Goal: Task Accomplishment & Management: Complete application form

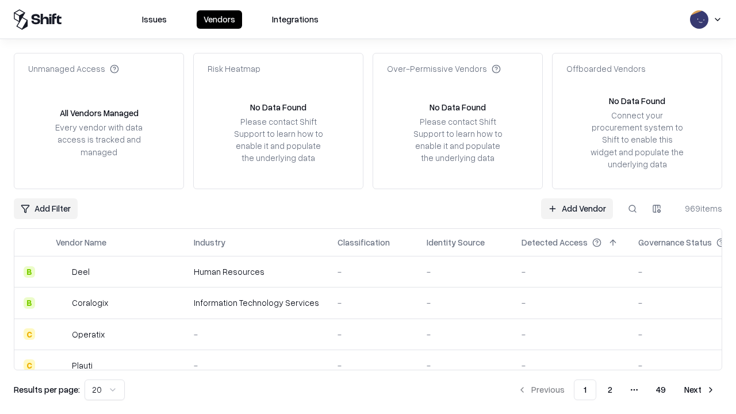
click at [576, 208] on link "Add Vendor" at bounding box center [577, 208] width 72 height 21
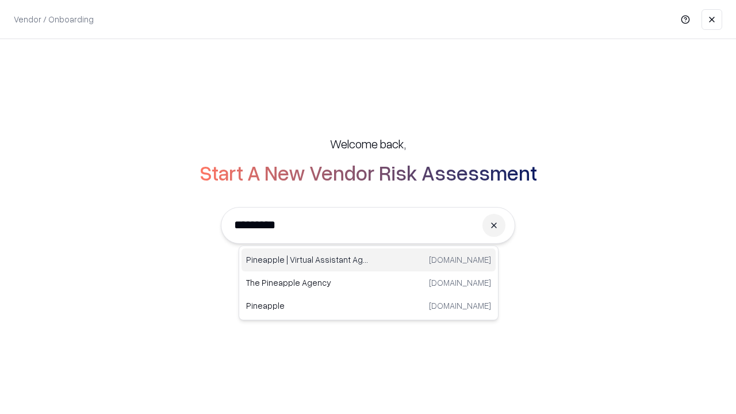
click at [368, 260] on div "Pineapple | Virtual Assistant Agency [DOMAIN_NAME]" at bounding box center [368, 259] width 254 height 23
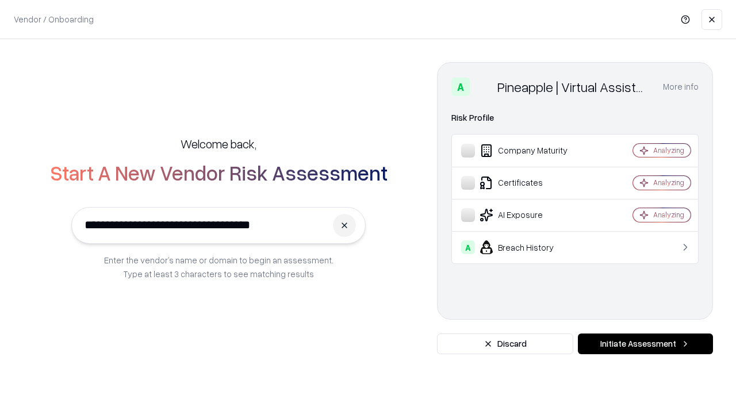
type input "**********"
click at [645, 344] on button "Initiate Assessment" at bounding box center [645, 343] width 135 height 21
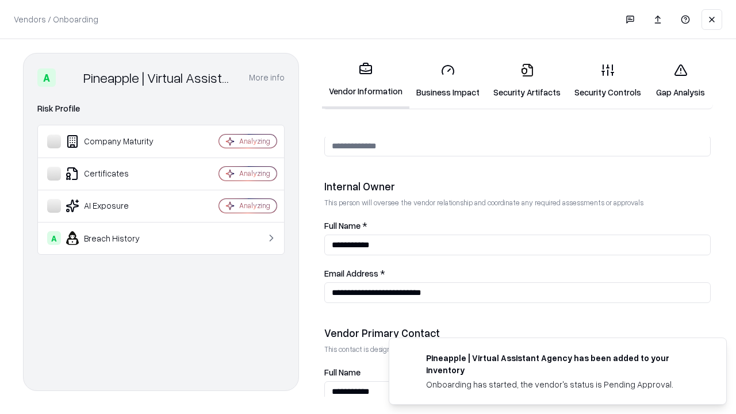
scroll to position [595, 0]
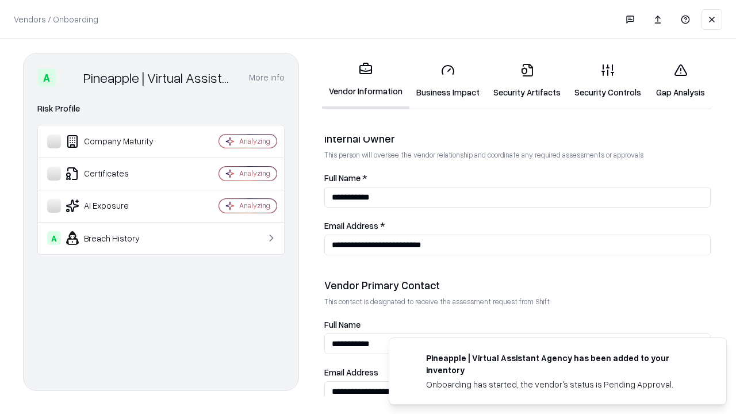
click at [448, 80] on link "Business Impact" at bounding box center [447, 80] width 77 height 53
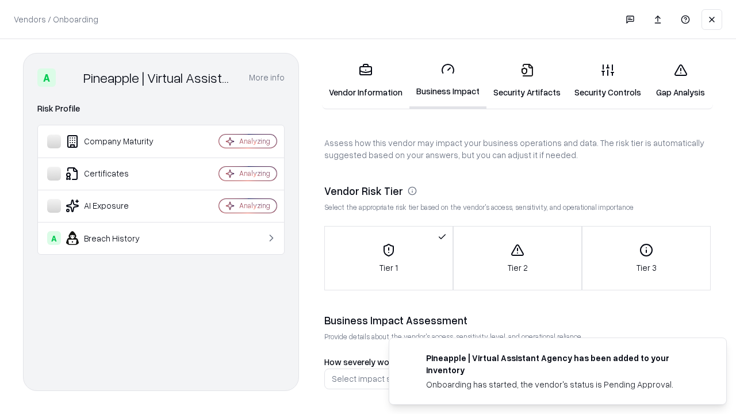
click at [526, 80] on link "Security Artifacts" at bounding box center [526, 80] width 81 height 53
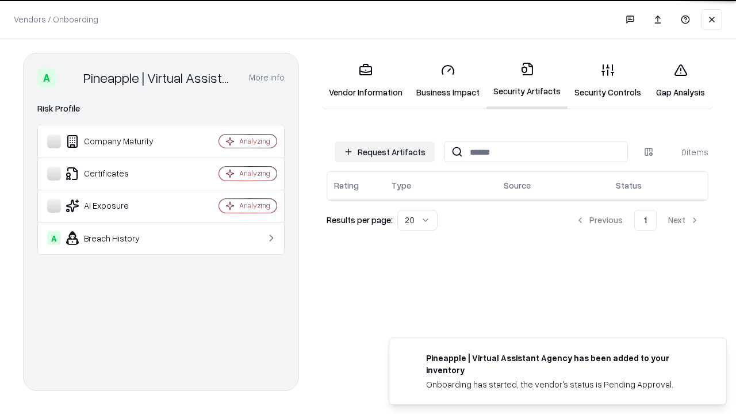
click at [384, 151] on button "Request Artifacts" at bounding box center [384, 151] width 100 height 21
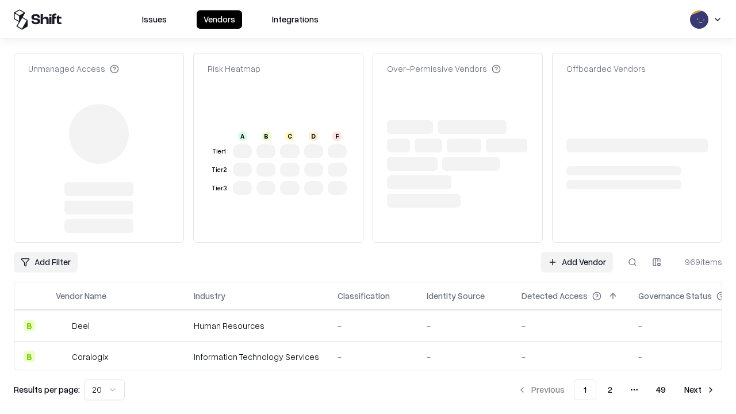
click at [576, 252] on link "Add Vendor" at bounding box center [577, 262] width 72 height 21
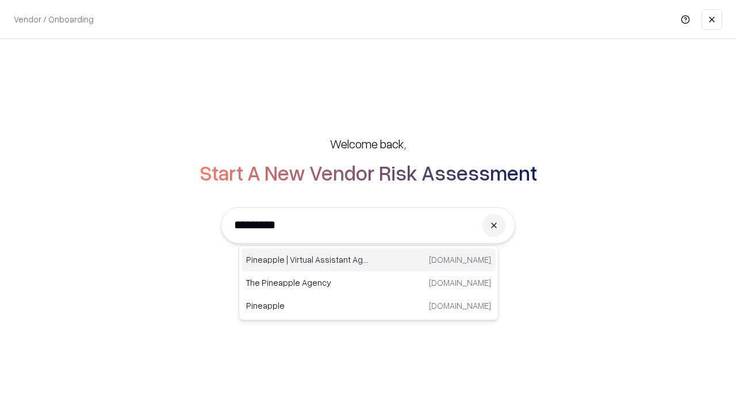
click at [368, 260] on div "Pineapple | Virtual Assistant Agency [DOMAIN_NAME]" at bounding box center [368, 259] width 254 height 23
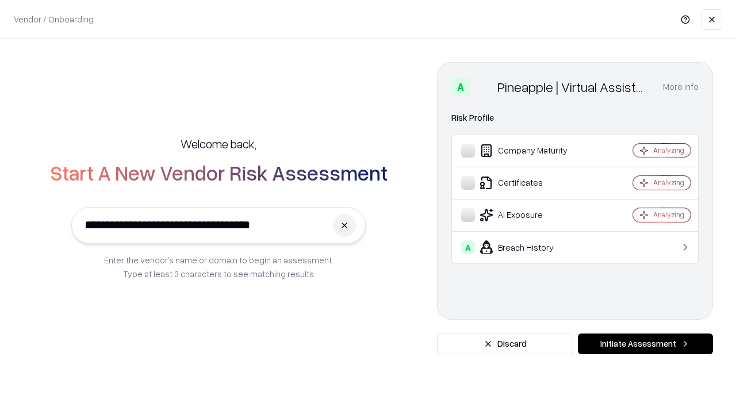
type input "**********"
click at [645, 344] on button "Initiate Assessment" at bounding box center [645, 343] width 135 height 21
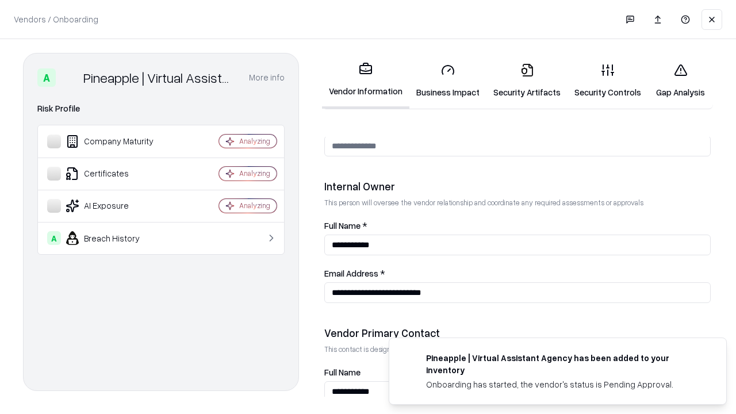
scroll to position [595, 0]
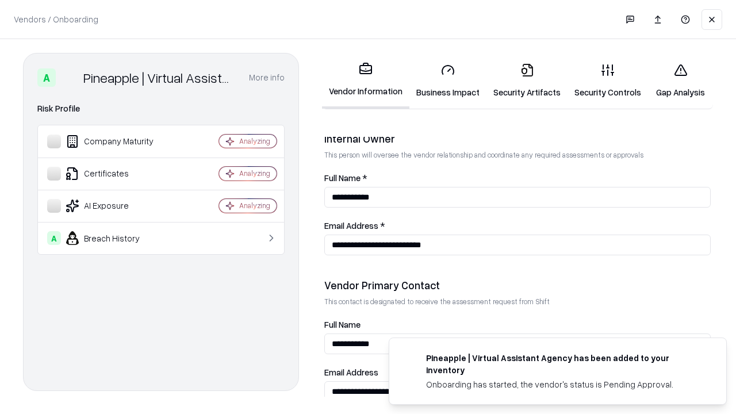
click at [680, 80] on link "Gap Analysis" at bounding box center [680, 80] width 65 height 53
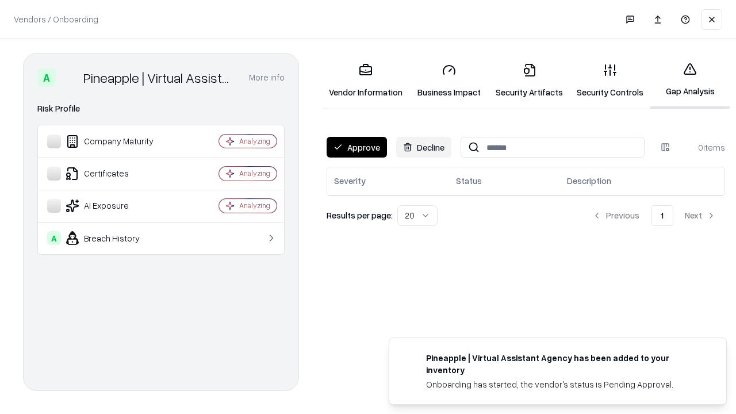
click at [356, 147] on button "Approve" at bounding box center [356, 147] width 60 height 21
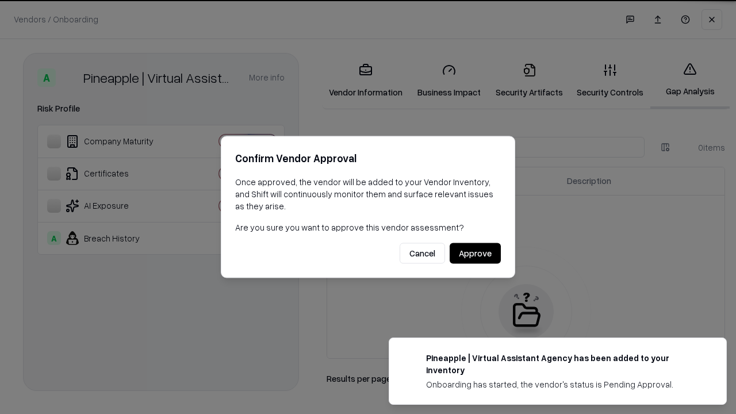
click at [475, 253] on button "Approve" at bounding box center [474, 253] width 51 height 21
